Goal: Task Accomplishment & Management: Use online tool/utility

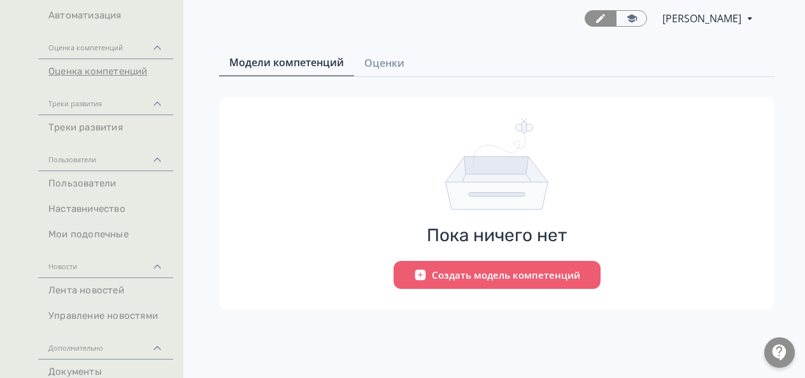
scroll to position [191, 0]
click at [153, 343] on icon at bounding box center [157, 347] width 11 height 11
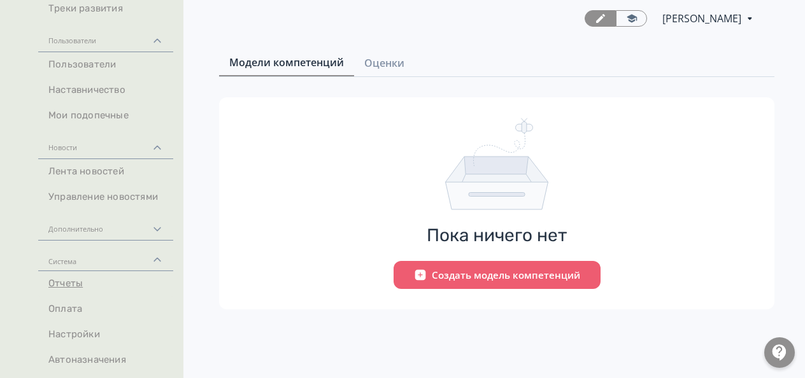
click at [51, 284] on link "Отчеты" at bounding box center [105, 283] width 135 height 25
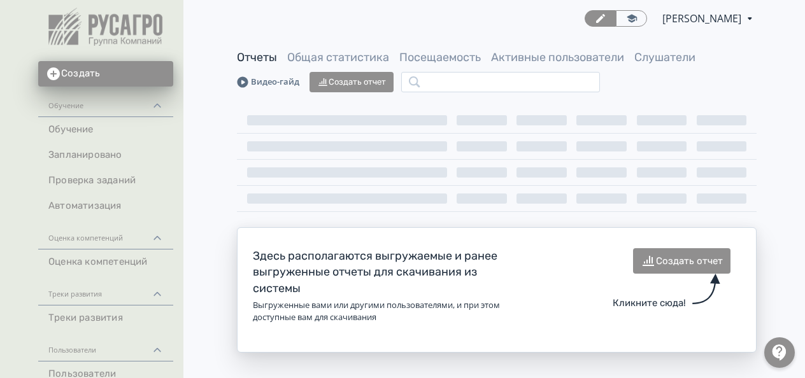
click at [255, 81] on link "Видео-гайд" at bounding box center [268, 82] width 62 height 13
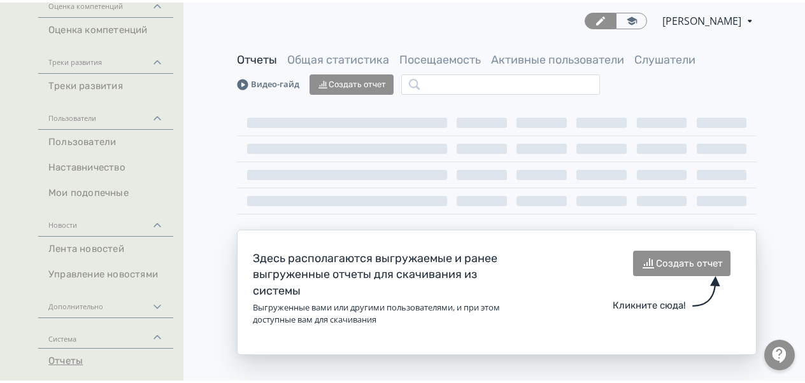
scroll to position [309, 0]
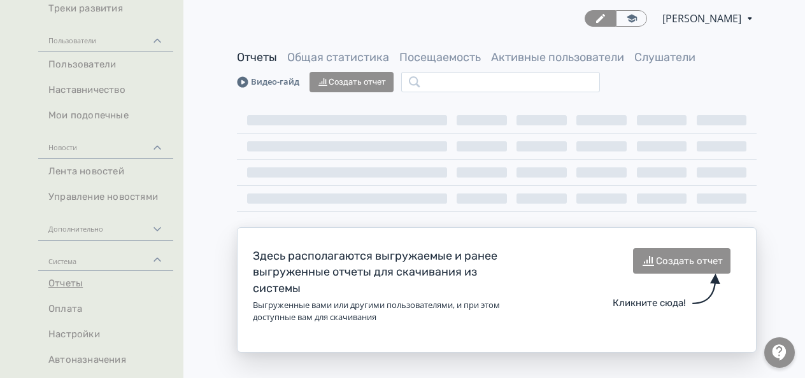
click at [66, 282] on link "Отчеты" at bounding box center [105, 283] width 135 height 25
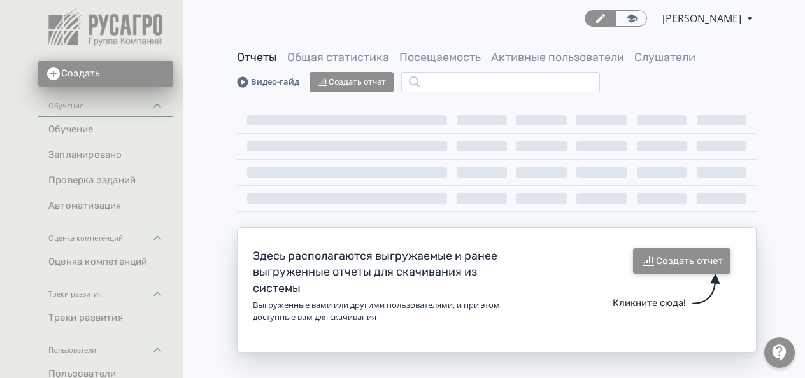
click at [686, 259] on button "Создать отчет" at bounding box center [681, 260] width 97 height 25
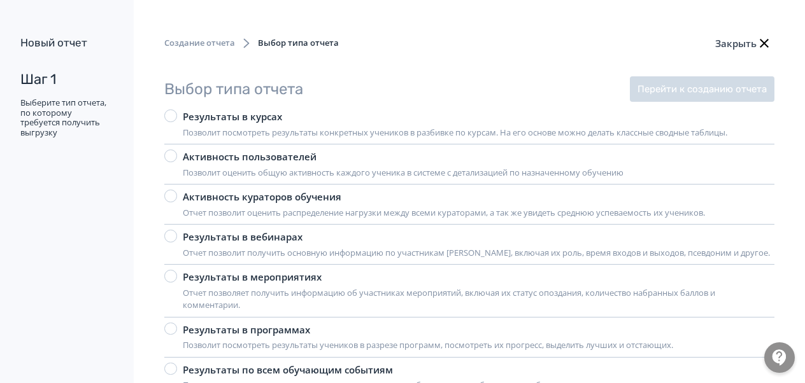
click at [171, 157] on div at bounding box center [170, 156] width 13 height 13
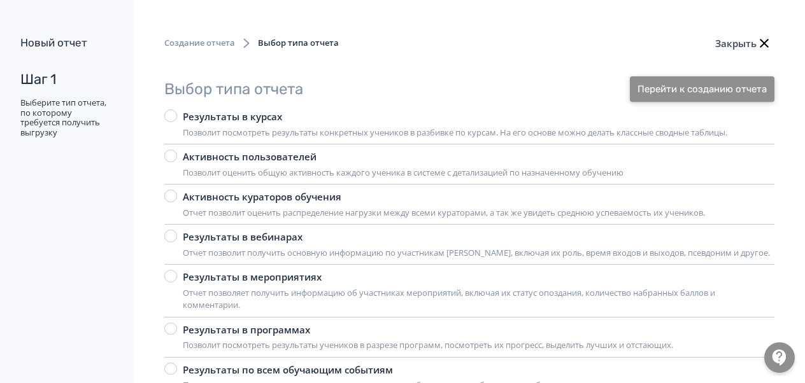
click at [688, 89] on button "Перейти к созданию отчета" at bounding box center [702, 88] width 145 height 25
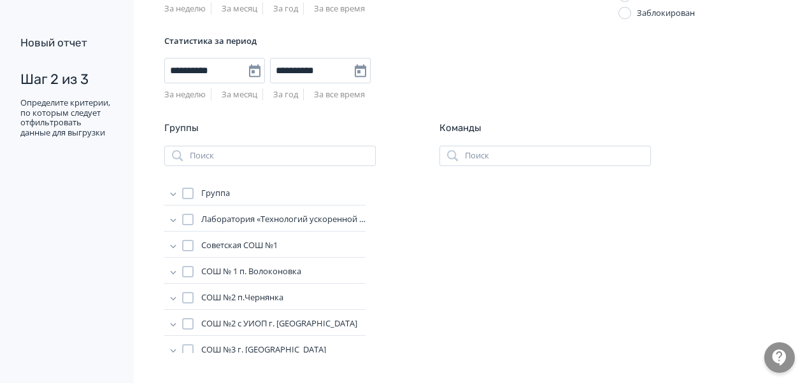
scroll to position [35, 0]
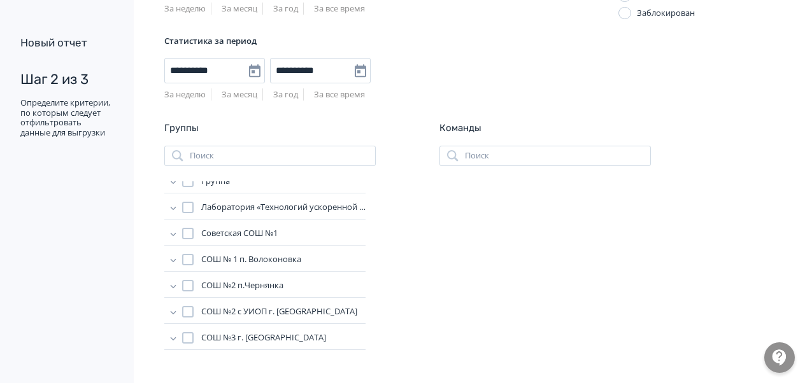
click at [188, 339] on div at bounding box center [187, 337] width 11 height 11
click at [187, 307] on div at bounding box center [187, 311] width 11 height 11
click at [184, 280] on div at bounding box center [187, 285] width 11 height 11
click at [183, 258] on div at bounding box center [187, 259] width 11 height 11
click at [187, 231] on div at bounding box center [187, 233] width 11 height 11
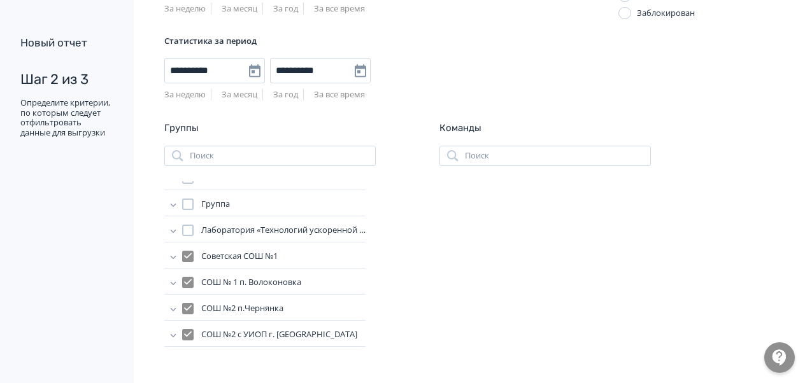
scroll to position [0, 0]
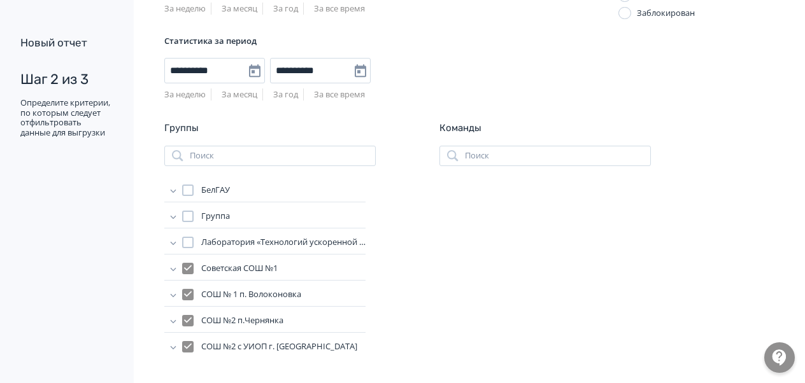
click at [172, 211] on icon at bounding box center [173, 216] width 13 height 13
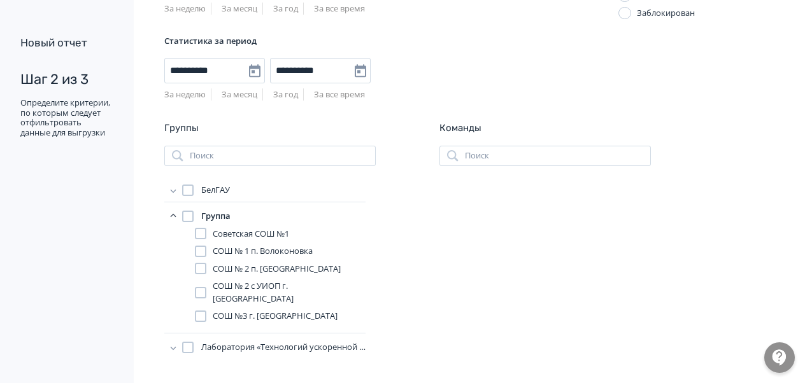
click at [172, 211] on icon at bounding box center [173, 216] width 13 height 13
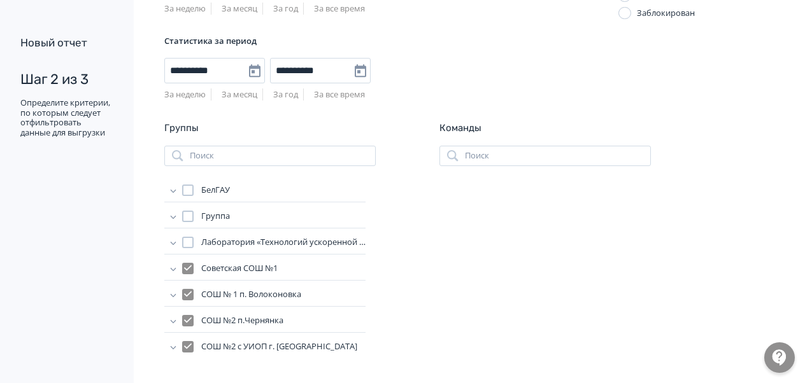
click at [171, 192] on icon at bounding box center [173, 190] width 13 height 13
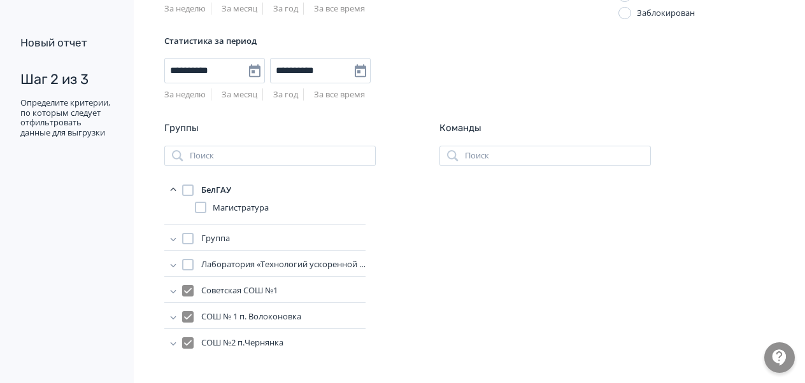
click at [171, 192] on icon at bounding box center [173, 190] width 13 height 13
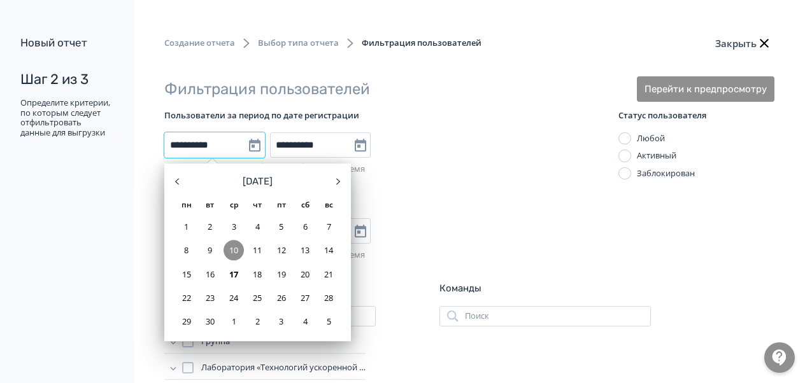
click at [190, 140] on input "**********" at bounding box center [214, 144] width 101 height 25
click at [188, 224] on div "1" at bounding box center [186, 226] width 20 height 20
type input "**********"
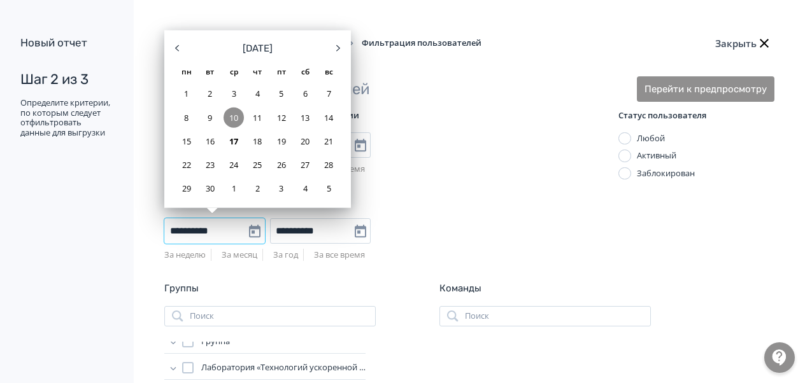
click at [188, 228] on input "**********" at bounding box center [214, 230] width 101 height 25
click at [183, 96] on div "1" at bounding box center [186, 93] width 20 height 20
type input "**********"
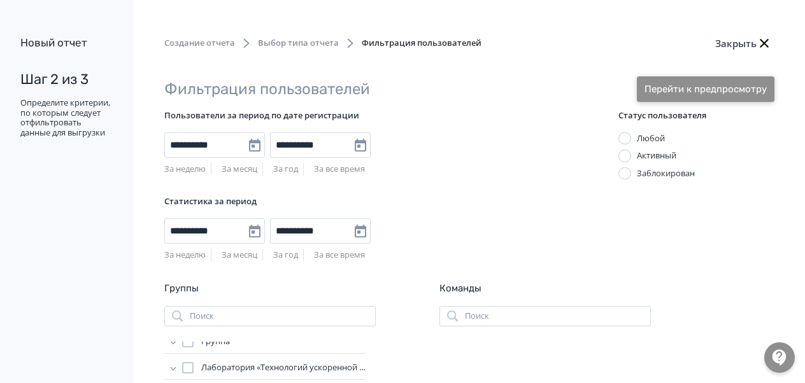
click at [692, 94] on button "Перейти к предпросмотру" at bounding box center [706, 88] width 138 height 25
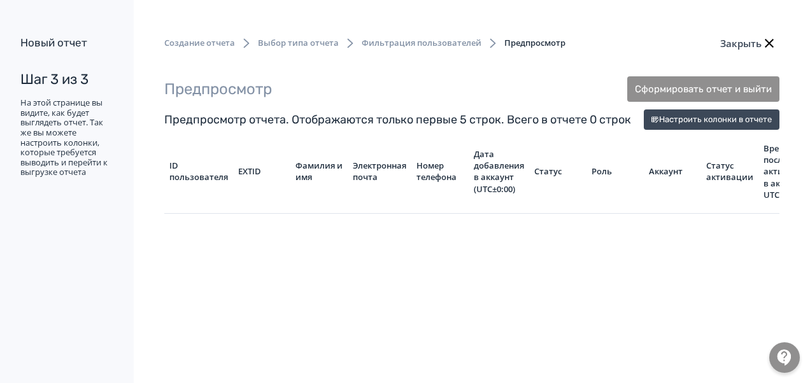
click at [383, 45] on span "Фильтрация пользователей" at bounding box center [422, 43] width 120 height 13
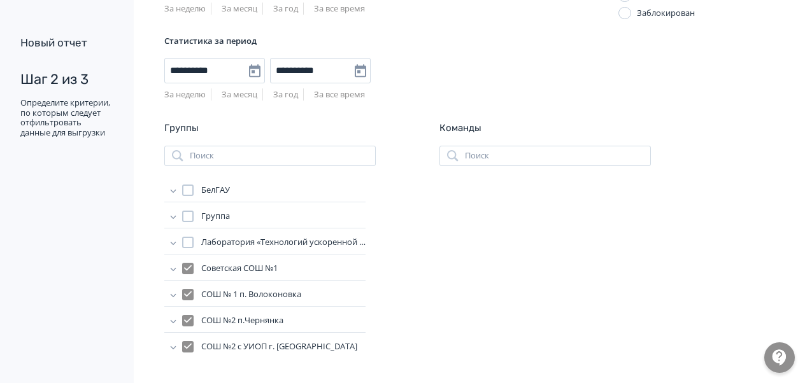
scroll to position [35, 0]
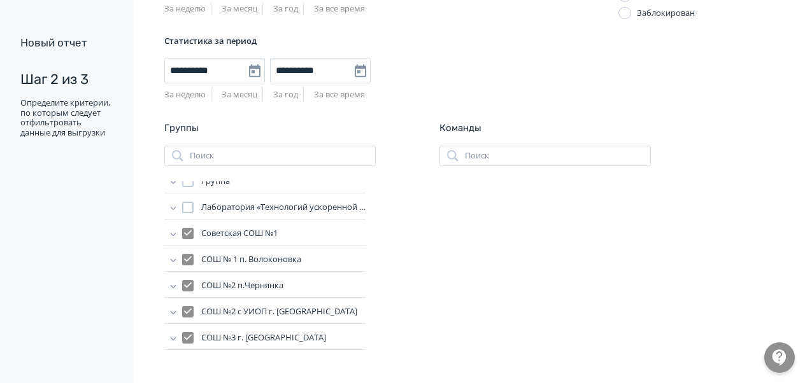
click at [185, 232] on div at bounding box center [187, 233] width 11 height 11
click at [188, 334] on div at bounding box center [187, 337] width 11 height 11
click at [172, 334] on icon at bounding box center [173, 338] width 13 height 13
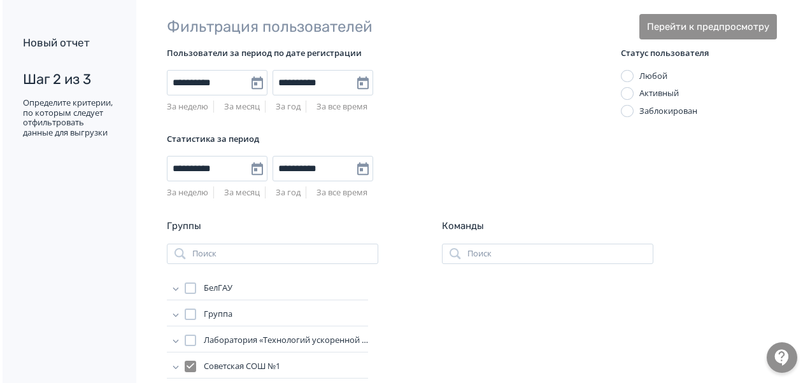
scroll to position [0, 0]
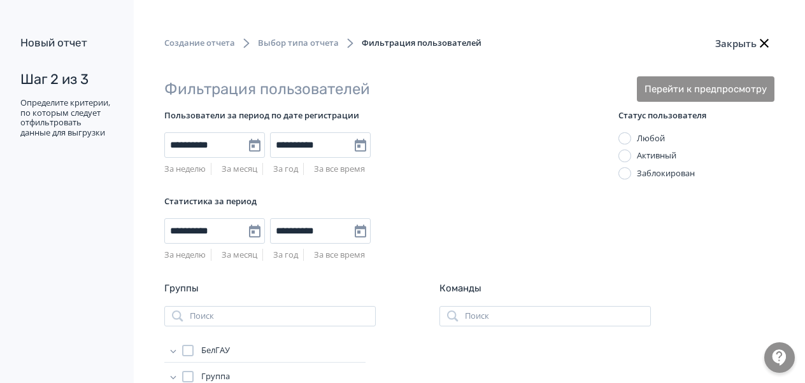
click at [624, 153] on div at bounding box center [624, 156] width 13 height 13
click at [685, 92] on button "Перейти к предпросмотру" at bounding box center [706, 88] width 138 height 25
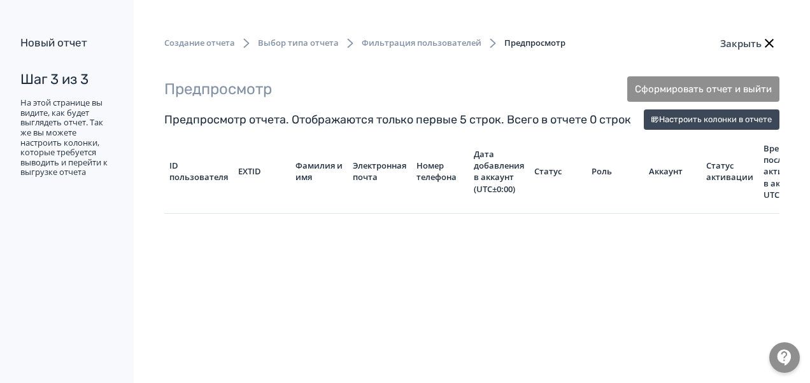
click at [391, 38] on span "Фильтрация пользователей" at bounding box center [422, 43] width 120 height 13
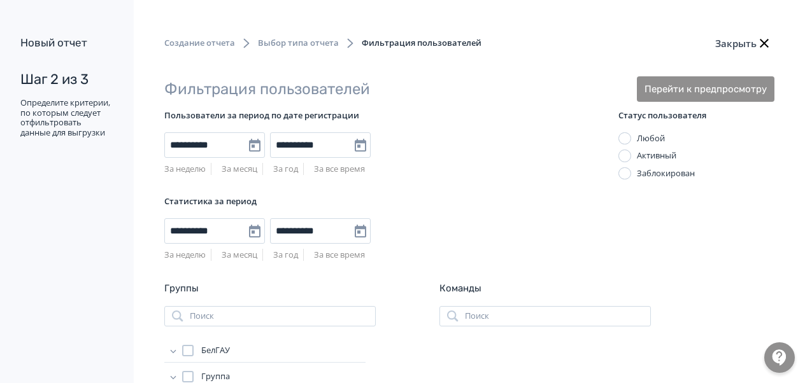
click at [624, 140] on div at bounding box center [624, 138] width 13 height 13
click at [735, 41] on button "Закрыть" at bounding box center [743, 43] width 62 height 25
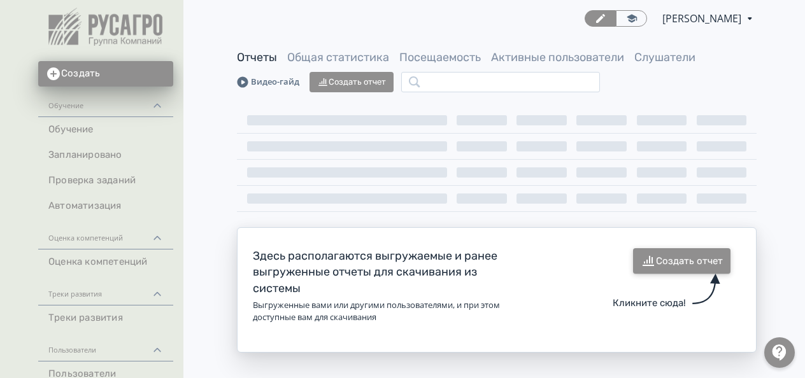
click at [663, 265] on button "Создать отчет" at bounding box center [681, 260] width 97 height 25
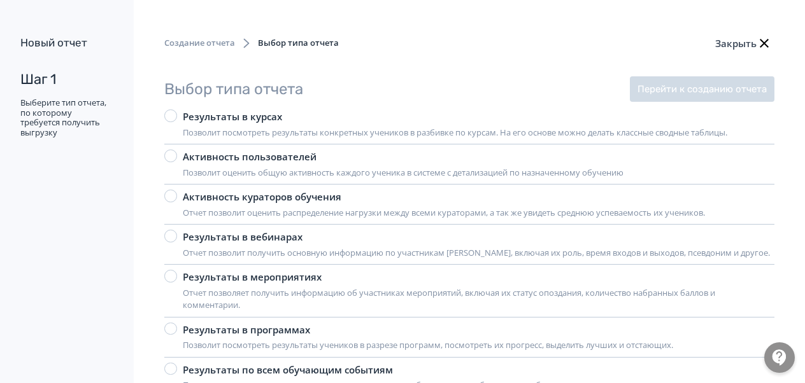
click at [170, 157] on div at bounding box center [170, 156] width 13 height 13
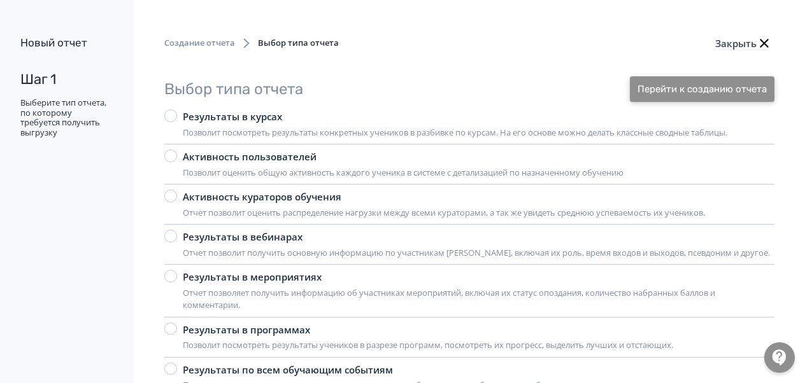
click at [683, 90] on button "Перейти к созданию отчета" at bounding box center [702, 88] width 145 height 25
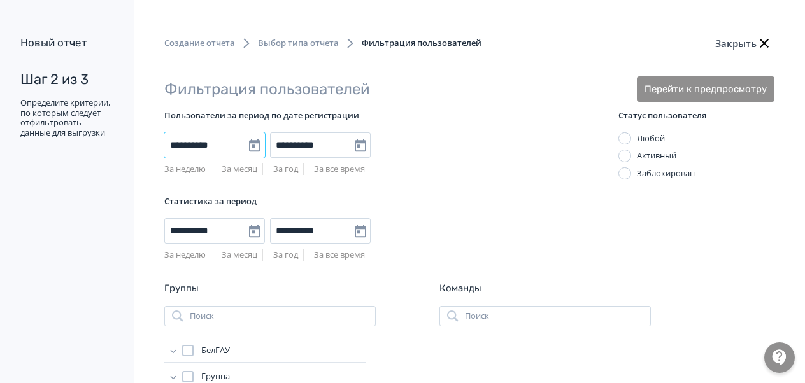
click at [173, 147] on input "**********" at bounding box center [214, 144] width 101 height 25
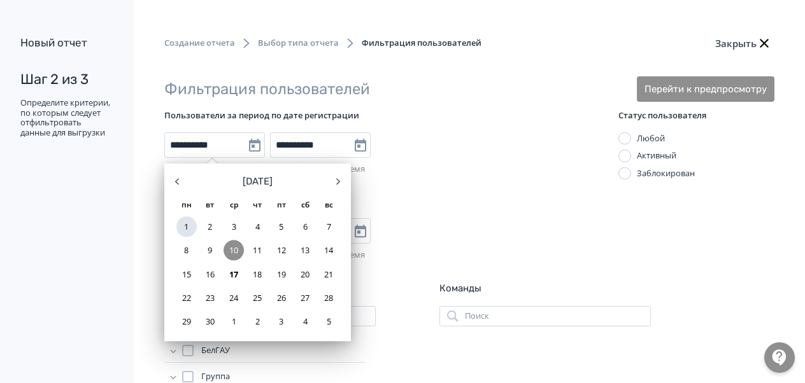
click at [187, 227] on div "1" at bounding box center [186, 226] width 20 height 20
type input "**********"
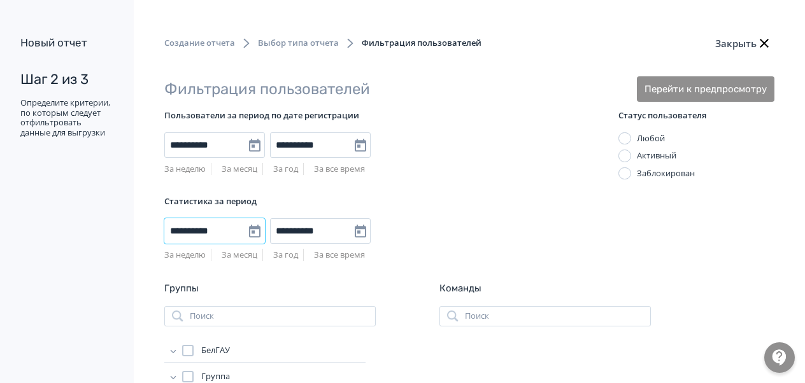
click at [191, 227] on input "**********" at bounding box center [214, 230] width 101 height 25
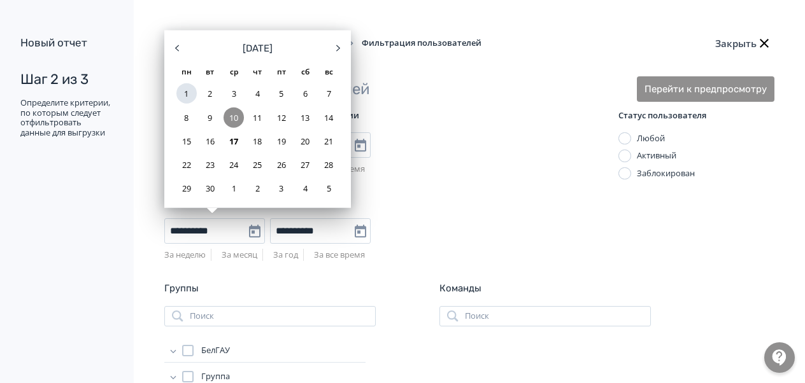
click at [181, 87] on div "1" at bounding box center [186, 93] width 20 height 20
type input "**********"
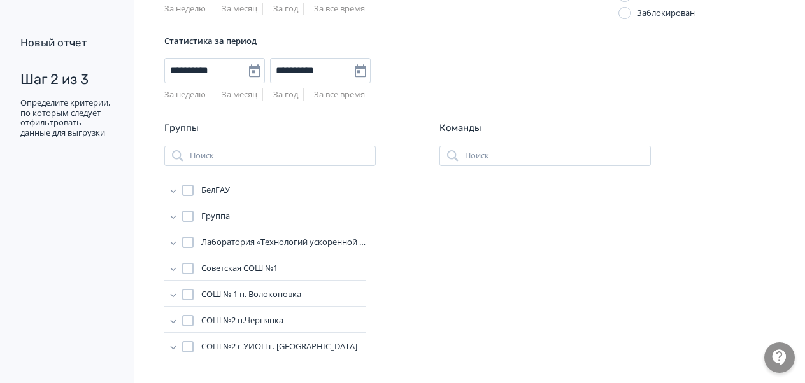
scroll to position [35, 0]
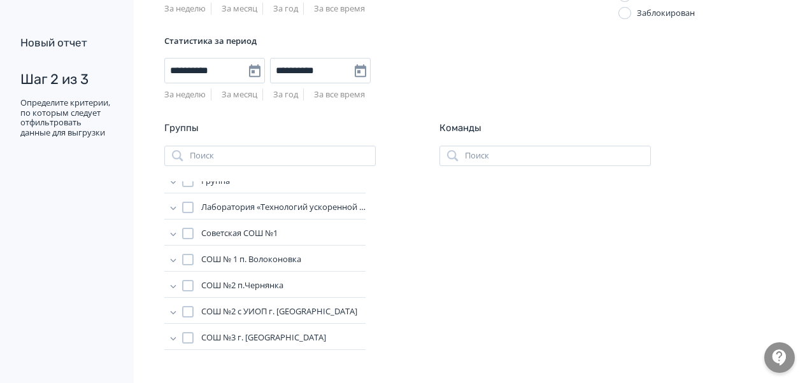
click at [168, 339] on icon at bounding box center [173, 338] width 13 height 13
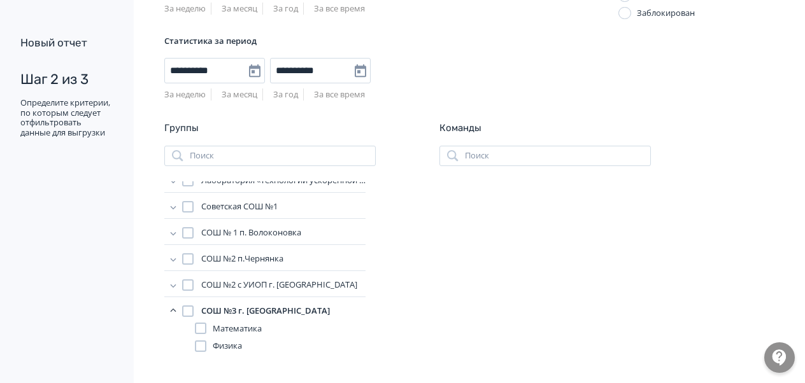
scroll to position [75, 0]
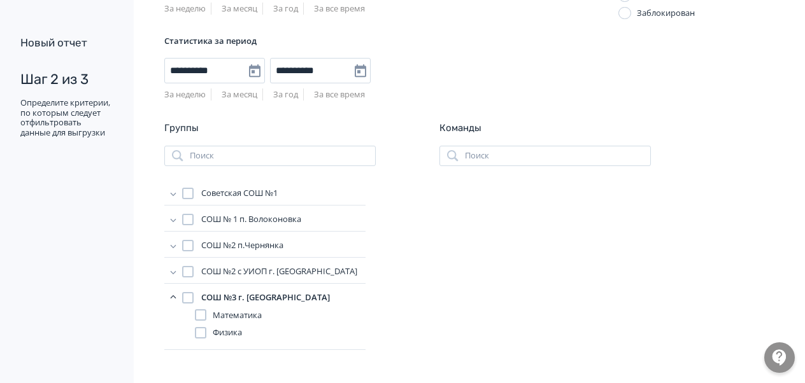
click at [220, 332] on span "Физика" at bounding box center [227, 333] width 29 height 13
click at [210, 313] on label "Математика" at bounding box center [228, 315] width 67 height 13
click at [186, 266] on div at bounding box center [187, 271] width 11 height 11
click at [188, 243] on div at bounding box center [187, 245] width 11 height 11
click at [186, 225] on div "СОШ № 1 п. Волоконовка" at bounding box center [264, 221] width 201 height 21
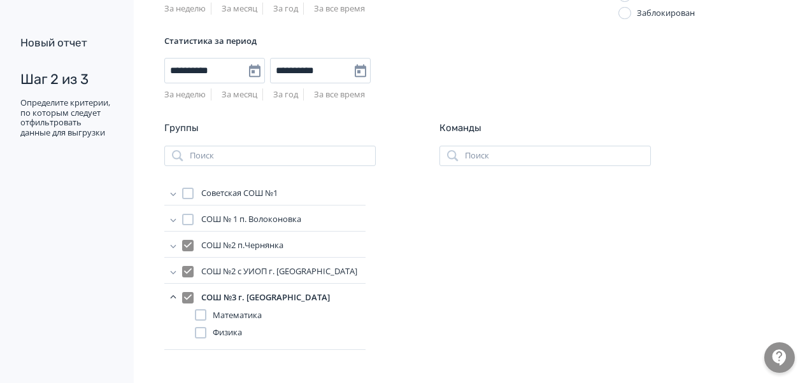
drag, startPoint x: 188, startPoint y: 191, endPoint x: 188, endPoint y: 219, distance: 28.0
click at [188, 191] on div at bounding box center [187, 193] width 11 height 11
click at [188, 223] on div at bounding box center [187, 219] width 11 height 11
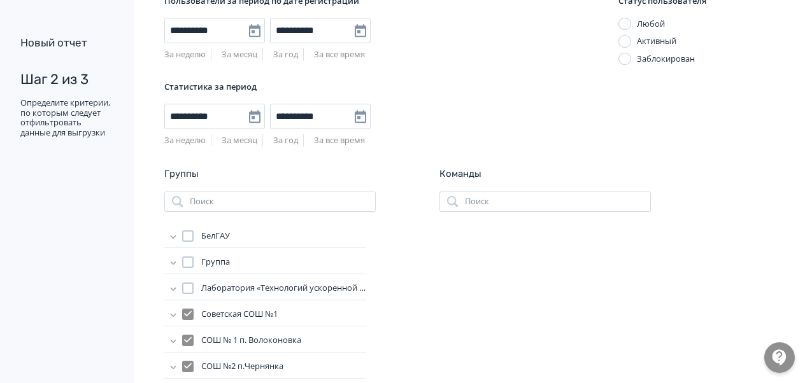
scroll to position [160, 0]
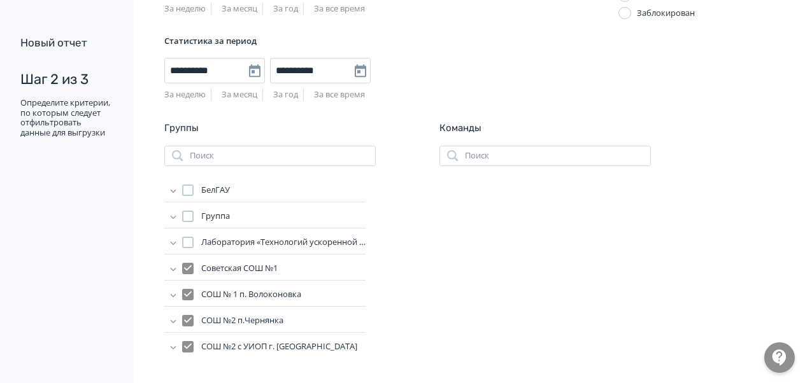
click at [174, 243] on icon at bounding box center [174, 242] width 6 height 3
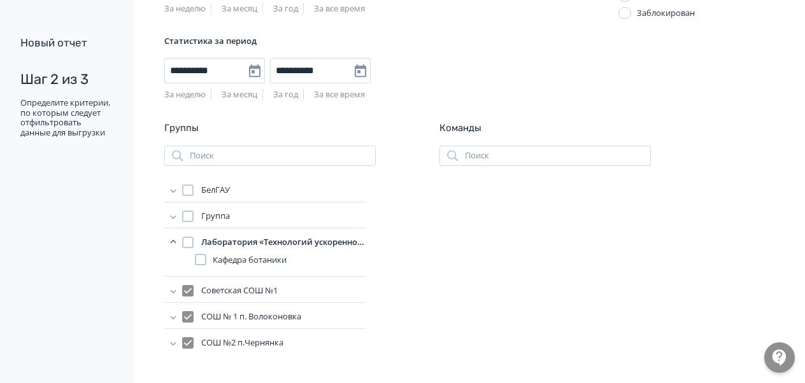
click at [174, 213] on icon at bounding box center [173, 216] width 13 height 13
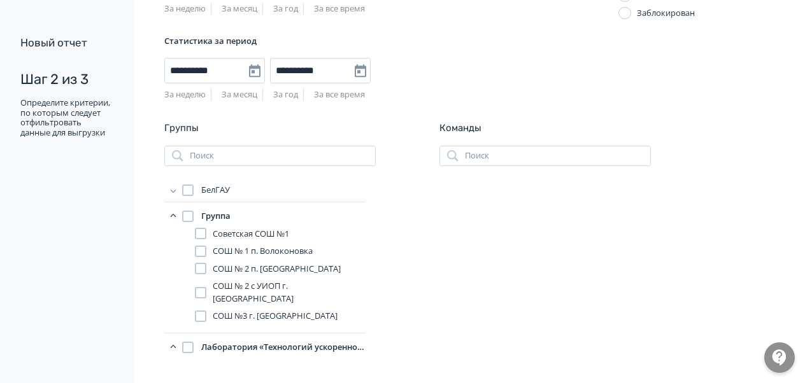
click at [185, 215] on div at bounding box center [187, 216] width 11 height 11
click at [518, 159] on input "search" at bounding box center [544, 156] width 211 height 20
click at [488, 243] on div at bounding box center [544, 267] width 211 height 172
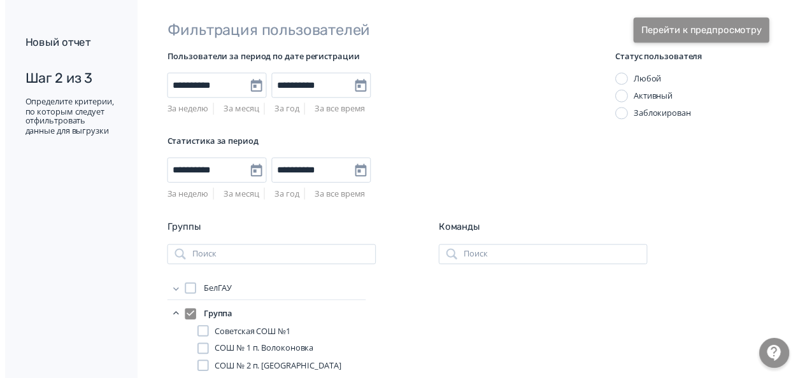
scroll to position [0, 0]
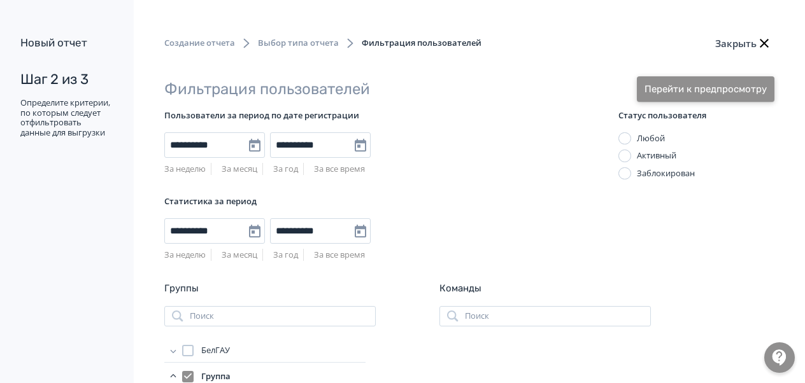
click at [720, 87] on button "Перейти к предпросмотру" at bounding box center [706, 88] width 138 height 25
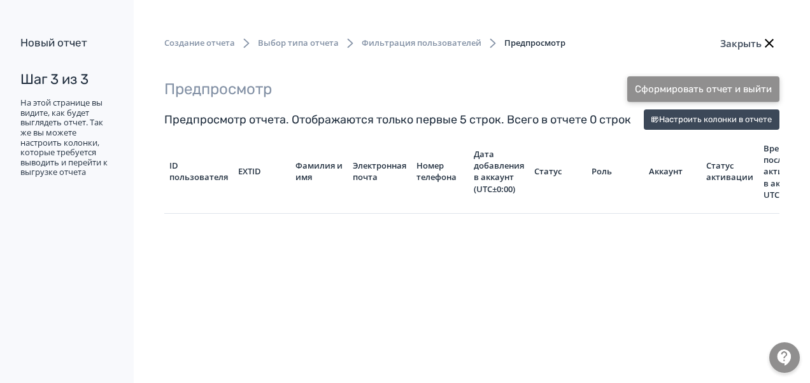
click at [697, 91] on button "Сформировать отчет и выйти" at bounding box center [703, 88] width 152 height 25
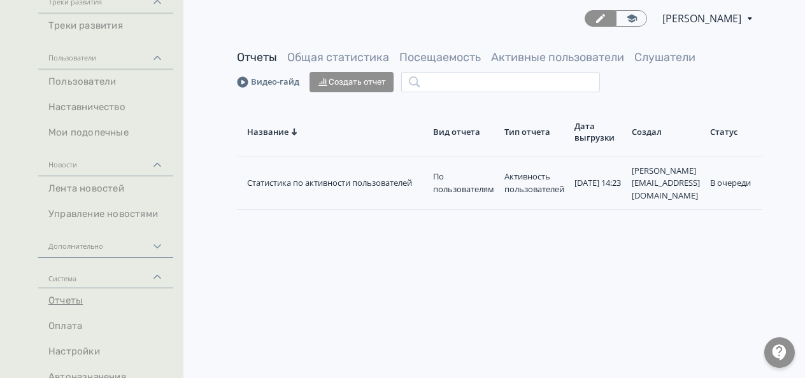
scroll to position [309, 0]
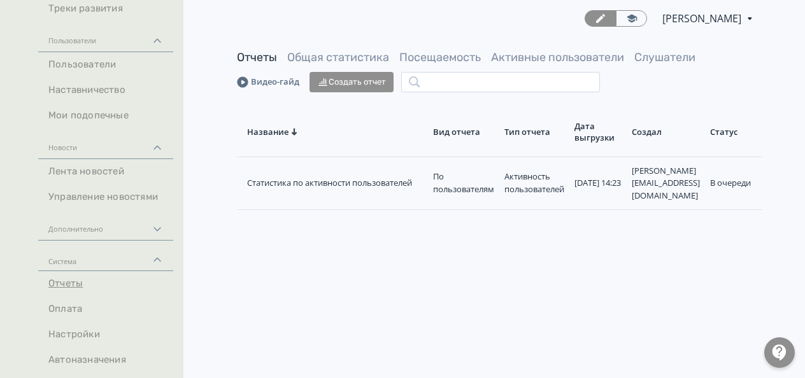
click at [64, 283] on link "Отчеты" at bounding box center [105, 283] width 135 height 25
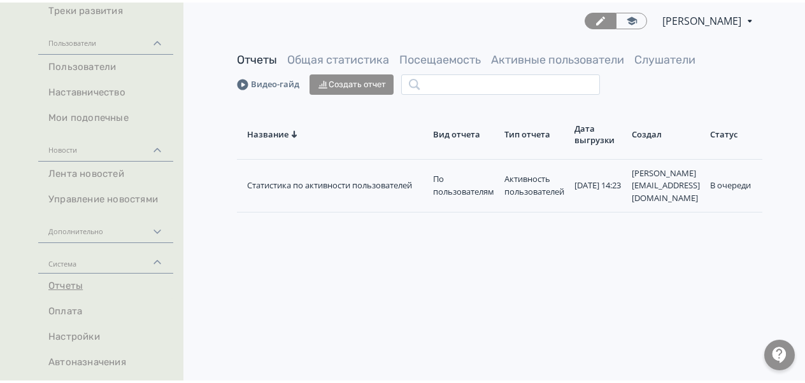
scroll to position [5, 0]
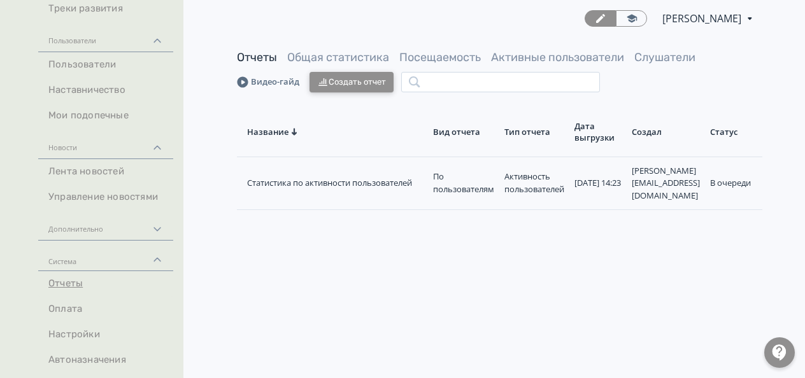
click at [325, 78] on icon "button" at bounding box center [322, 81] width 11 height 11
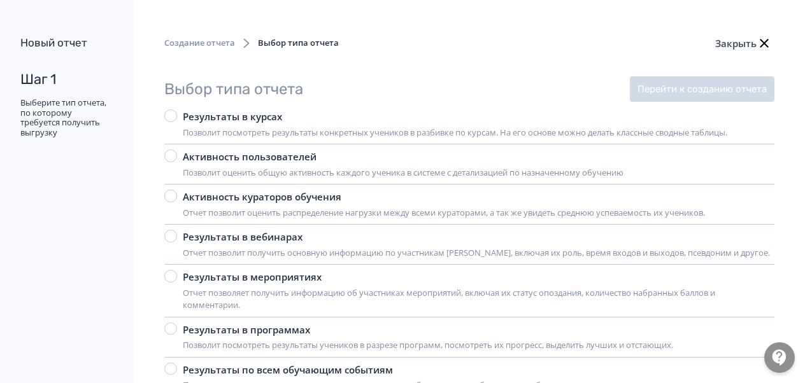
click at [244, 156] on div "Активность пользователей" at bounding box center [403, 157] width 441 height 15
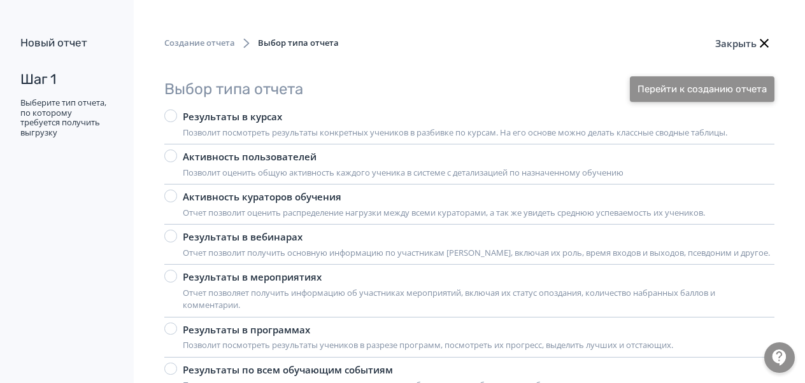
click at [685, 87] on button "Перейти к созданию отчета" at bounding box center [702, 88] width 145 height 25
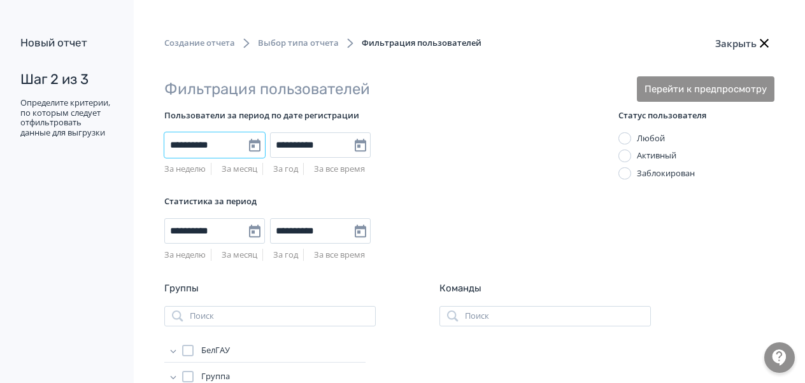
click at [194, 143] on input "**********" at bounding box center [214, 144] width 101 height 25
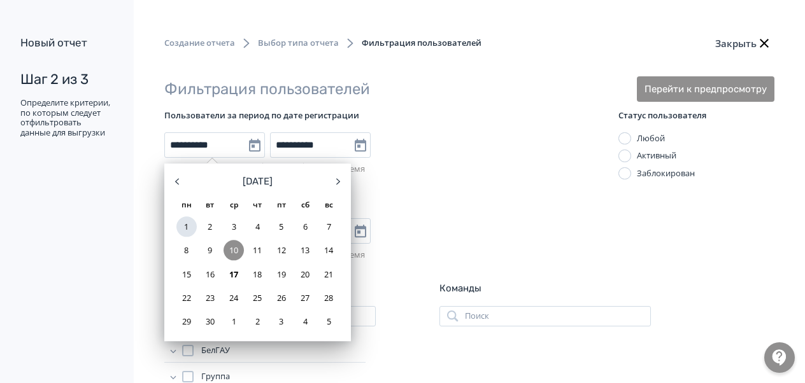
click at [187, 231] on div "1" at bounding box center [186, 226] width 20 height 20
type input "**********"
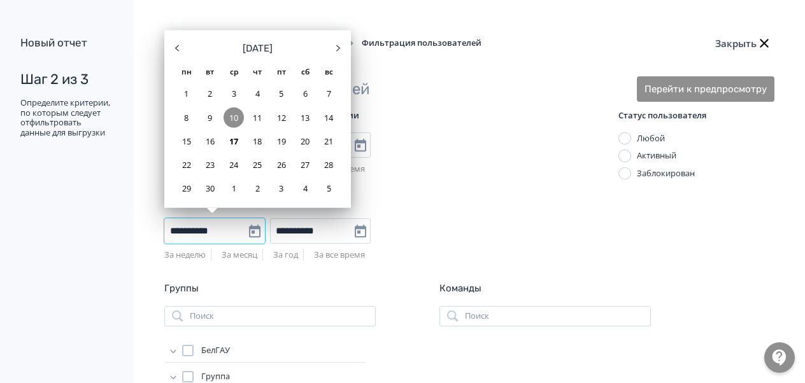
click at [188, 227] on input "**********" at bounding box center [214, 230] width 101 height 25
click at [185, 99] on div "1" at bounding box center [186, 93] width 20 height 20
type input "**********"
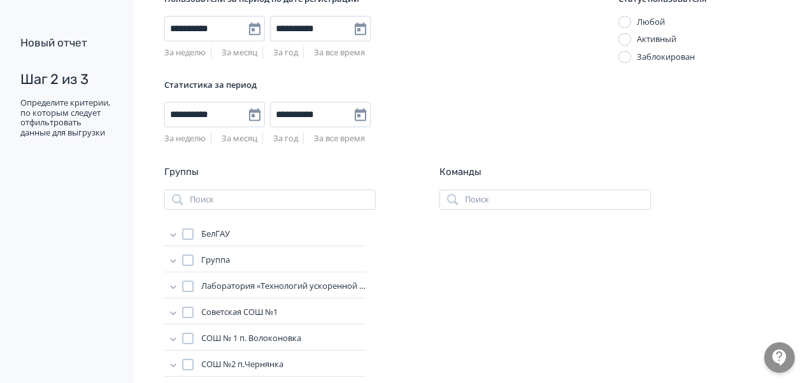
scroll to position [127, 0]
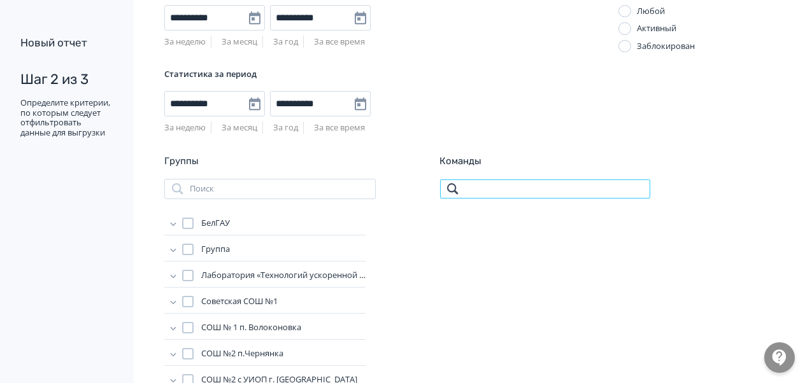
click at [540, 189] on input "search" at bounding box center [544, 189] width 211 height 20
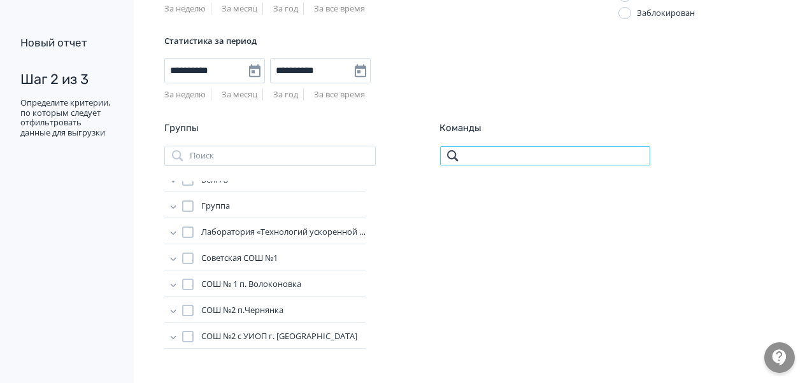
scroll to position [0, 0]
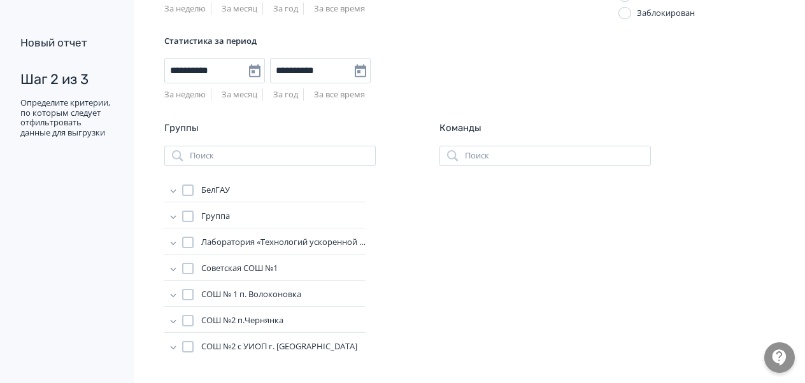
click at [192, 213] on div at bounding box center [187, 216] width 11 height 11
click at [188, 267] on div at bounding box center [187, 268] width 11 height 11
click at [188, 289] on div at bounding box center [187, 294] width 11 height 11
click at [185, 308] on div "БелГАУ Группа Лаборатория «Технологий ускоренной селекции растений» Советская С…" at bounding box center [269, 283] width 211 height 204
click at [185, 322] on div at bounding box center [187, 320] width 11 height 11
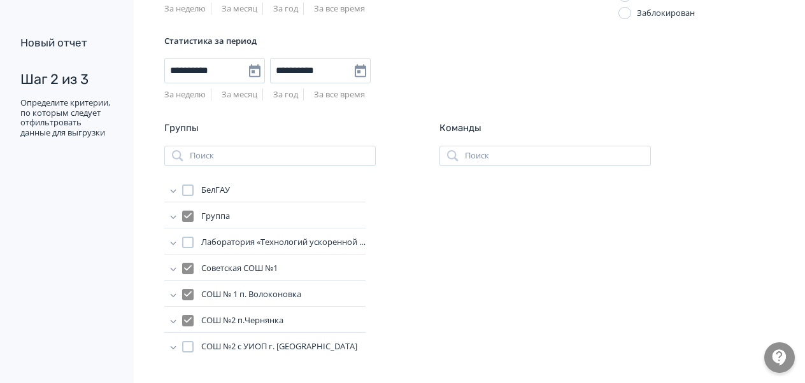
click at [190, 346] on div at bounding box center [187, 346] width 11 height 11
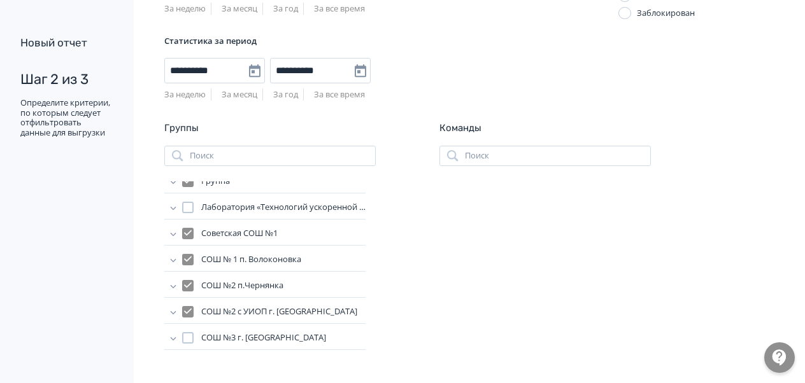
click at [183, 332] on div at bounding box center [187, 337] width 11 height 11
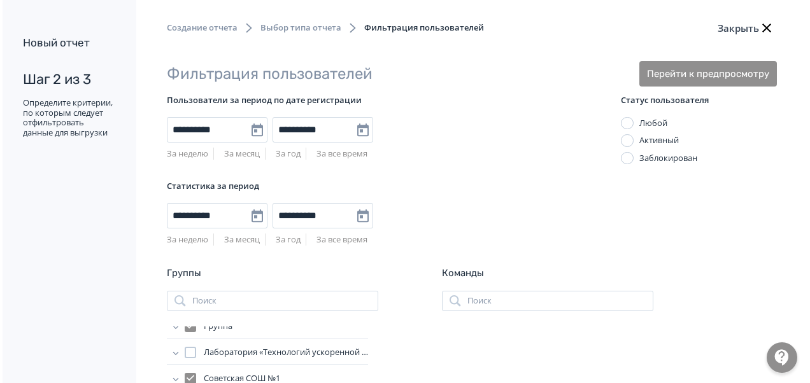
scroll to position [0, 0]
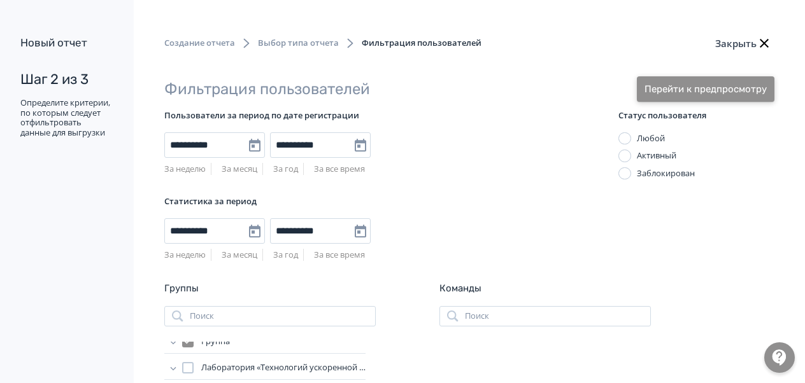
click at [753, 86] on button "Перейти к предпросмотру" at bounding box center [706, 88] width 138 height 25
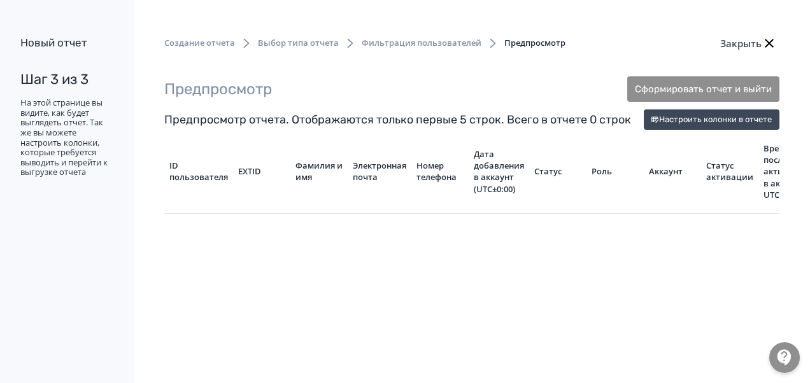
click at [702, 70] on div "Создание отчета Выбор типа отчета Фильтрация пользователей Предпросмотр Закрыть" at bounding box center [472, 54] width 676 height 46
click at [702, 88] on button "Сформировать отчет и выйти" at bounding box center [703, 88] width 152 height 25
